Goal: Navigation & Orientation: Find specific page/section

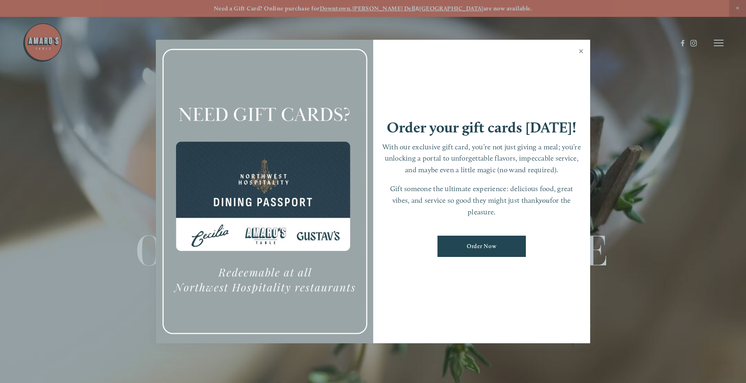
click at [579, 51] on link "Close" at bounding box center [581, 52] width 16 height 22
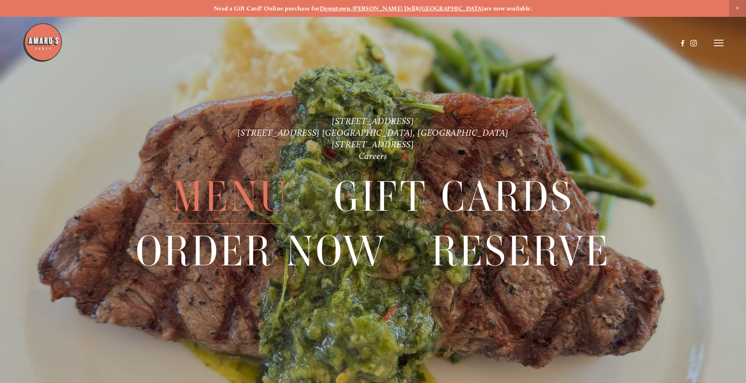
click at [204, 199] on span "Menu" at bounding box center [230, 197] width 116 height 54
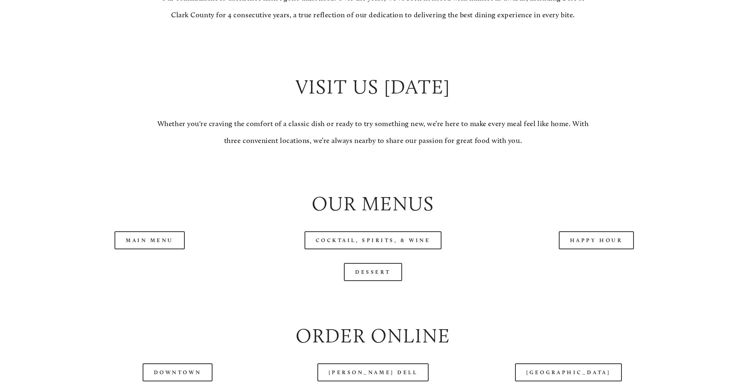
scroll to position [763, 0]
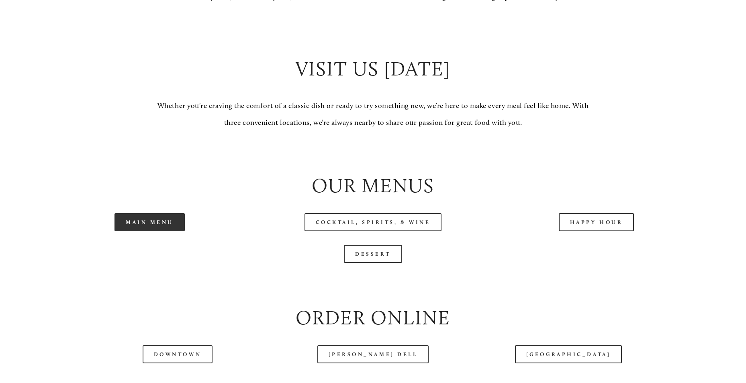
click at [154, 231] on link "Main Menu" at bounding box center [149, 222] width 70 height 18
